Goal: Task Accomplishment & Management: Manage account settings

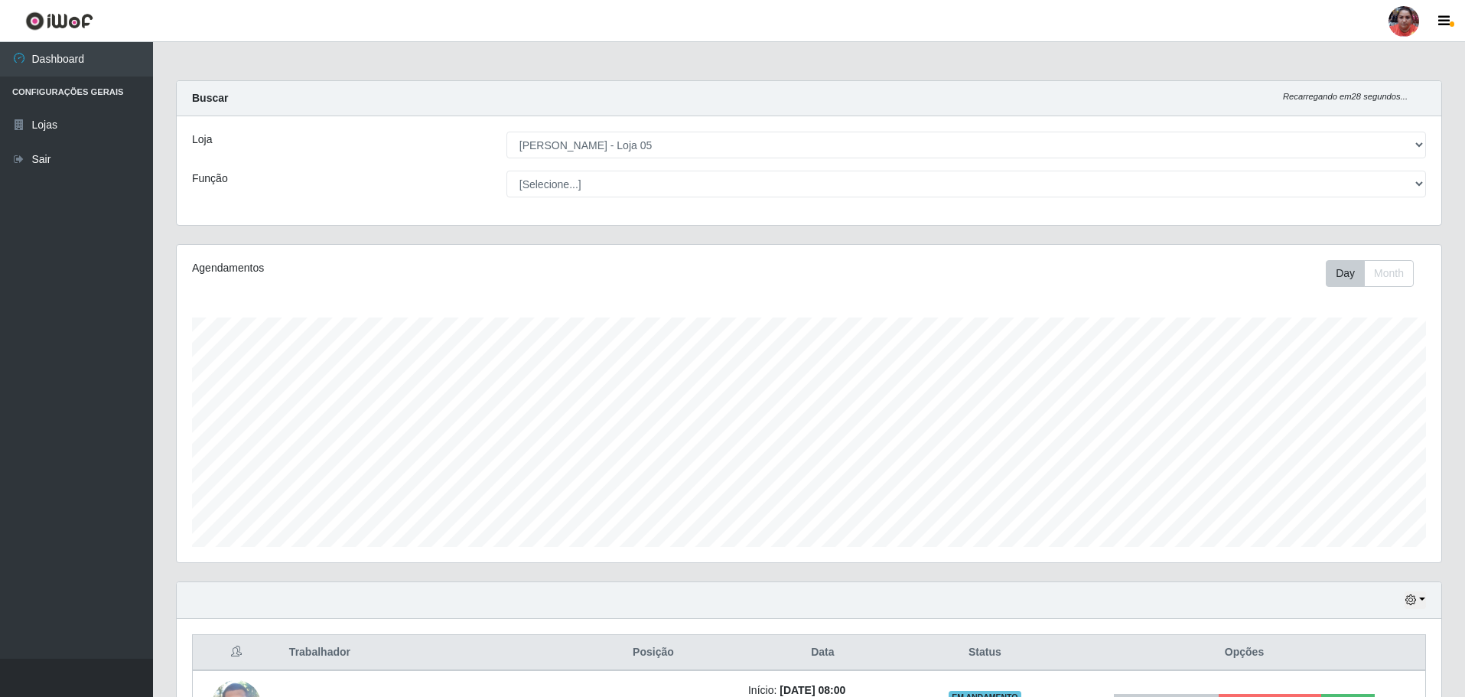
select select "252"
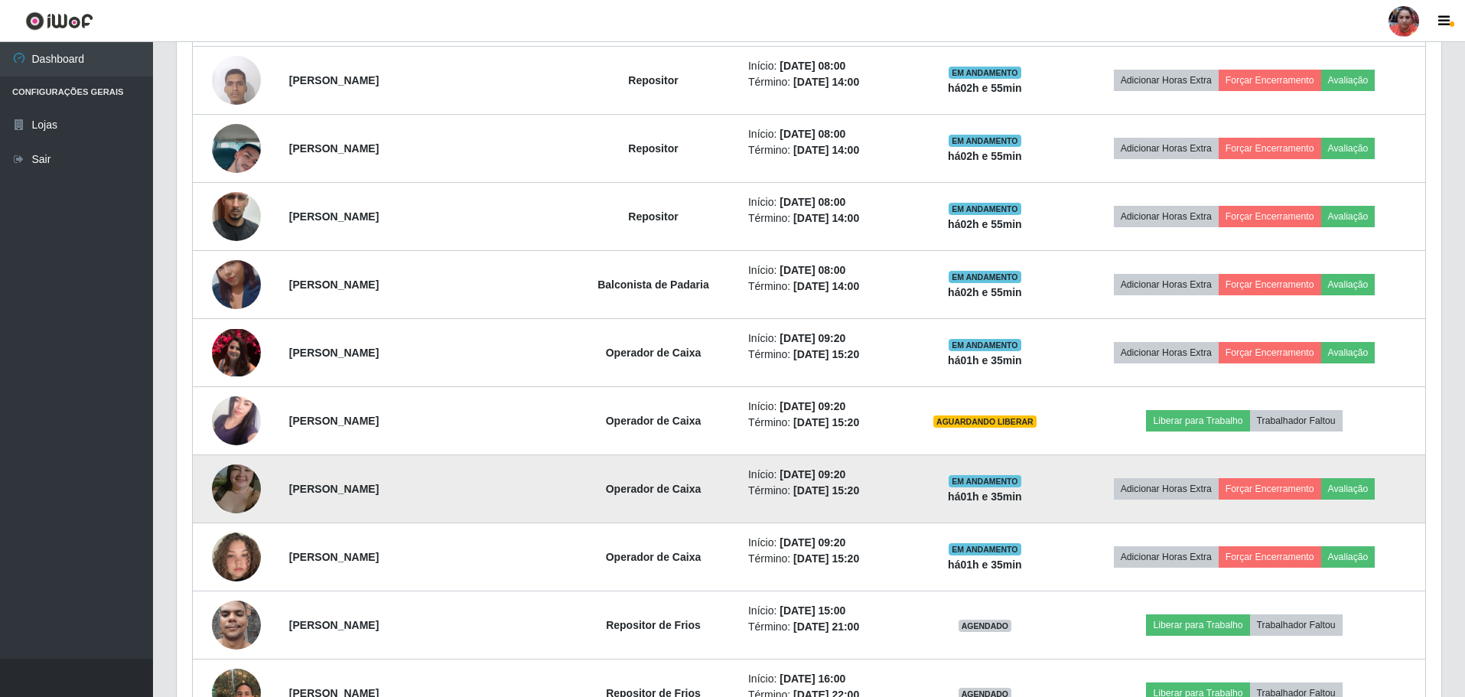
scroll to position [318, 1265]
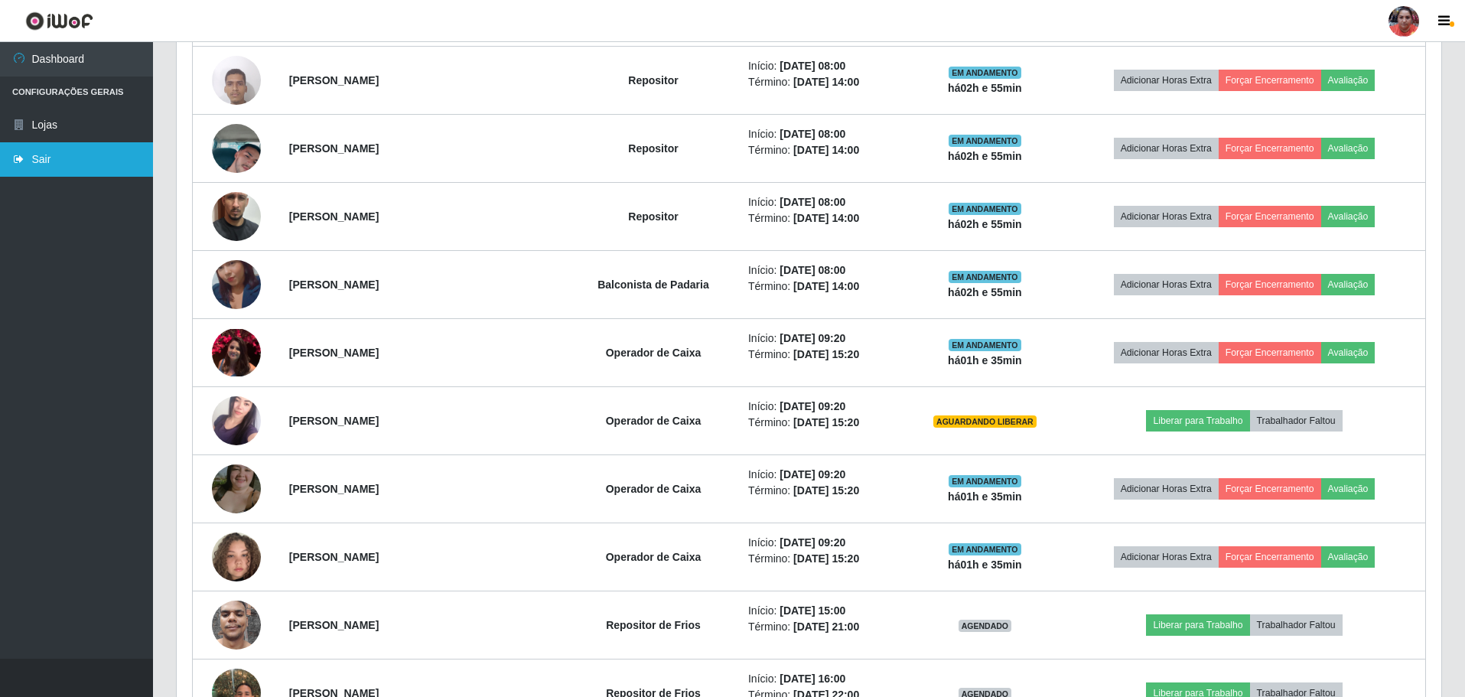
click at [44, 151] on link "Sair" at bounding box center [76, 159] width 153 height 34
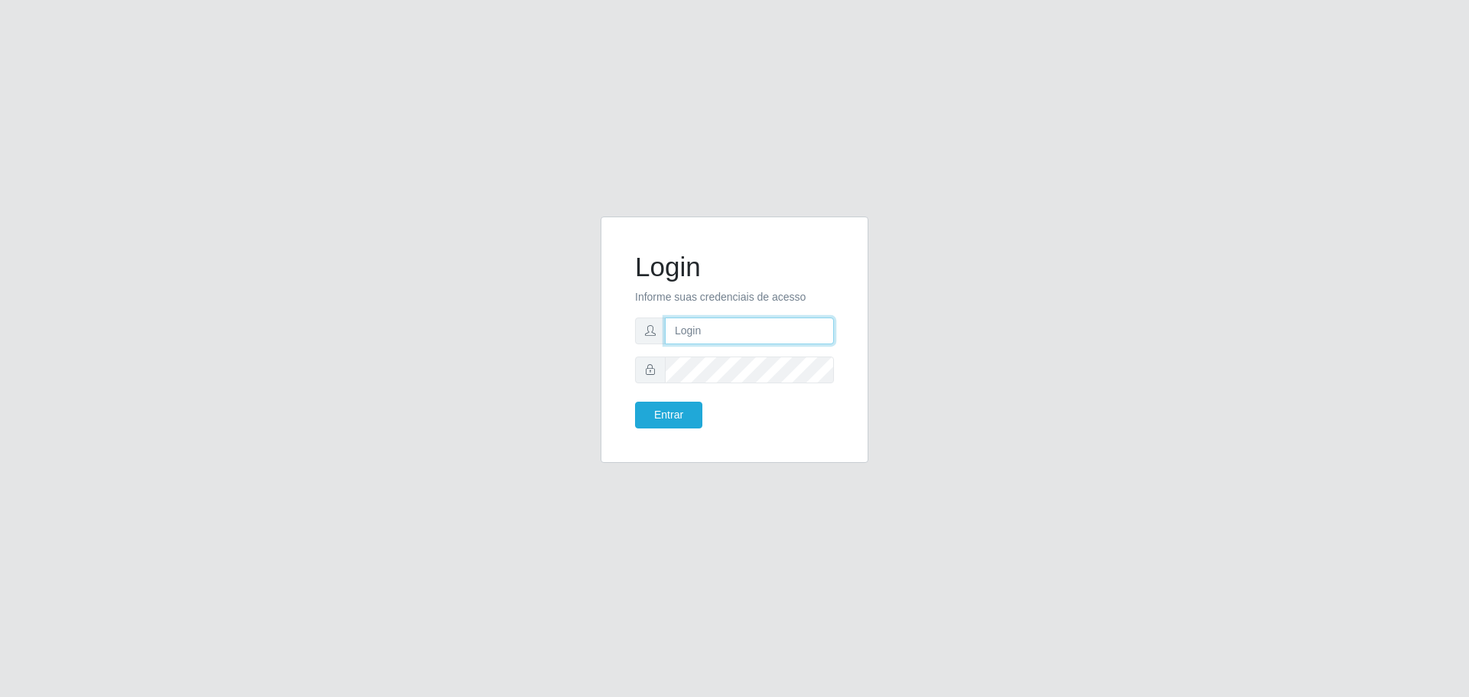
type input "[EMAIL_ADDRESS][DOMAIN_NAME]"
